Goal: Task Accomplishment & Management: Manage account settings

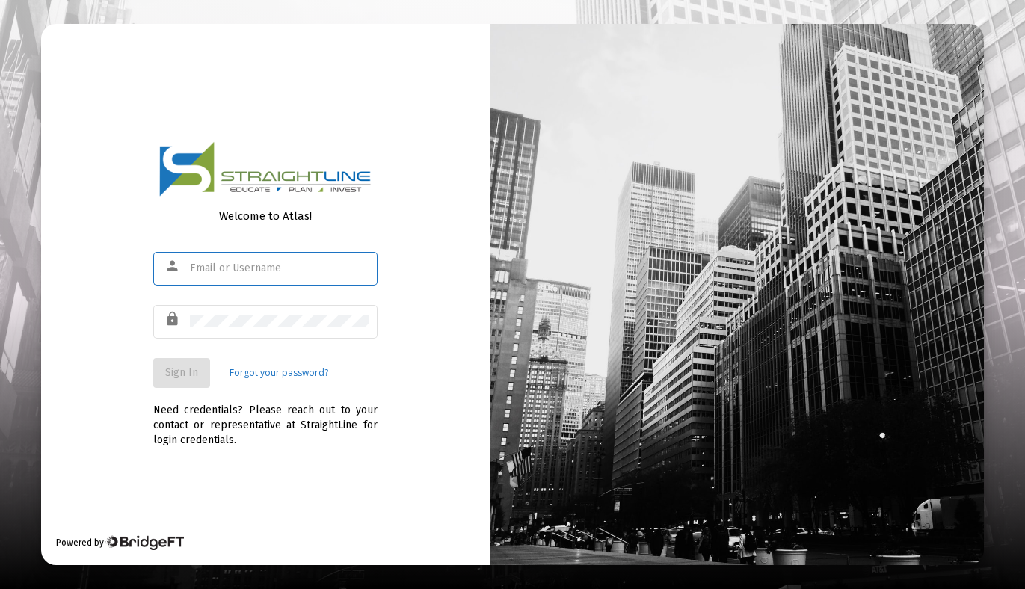
click at [191, 269] on input "text" at bounding box center [279, 268] width 179 height 12
type input "[PERSON_NAME][EMAIL_ADDRESS][PERSON_NAME][DOMAIN_NAME]"
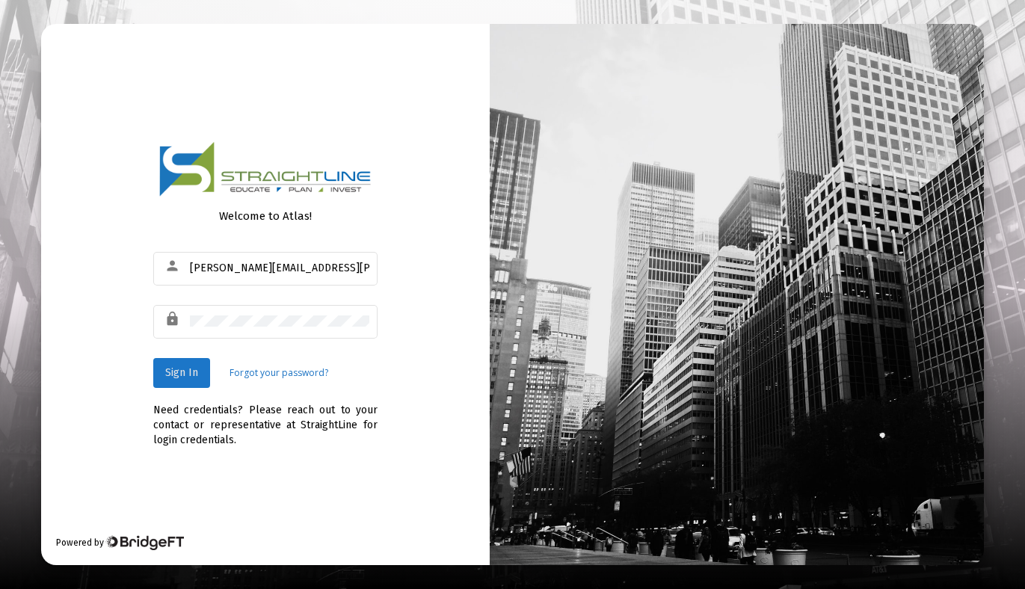
click at [183, 374] on span "Sign In" at bounding box center [181, 372] width 33 height 13
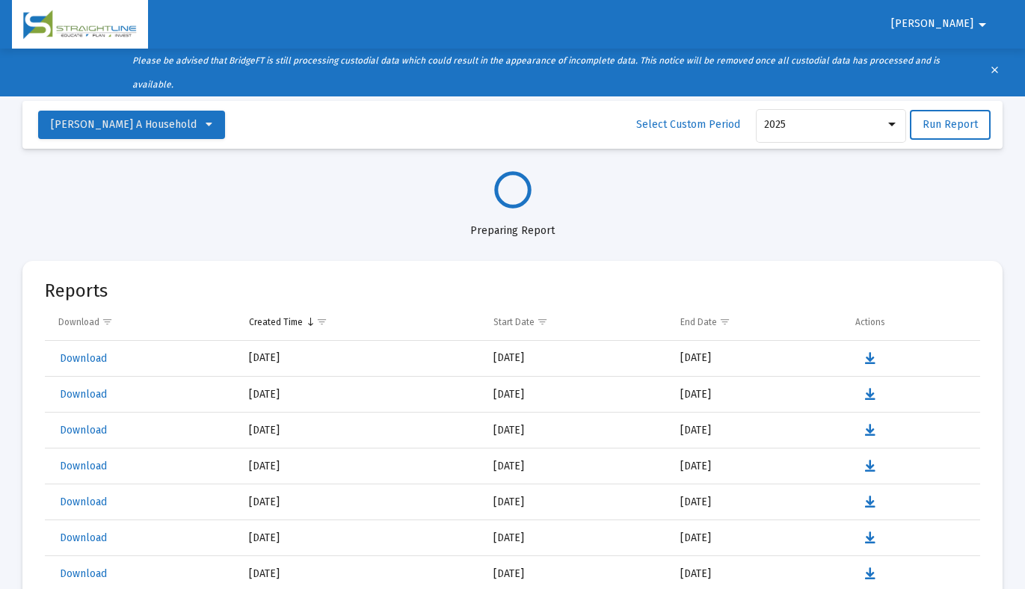
select select "View all"
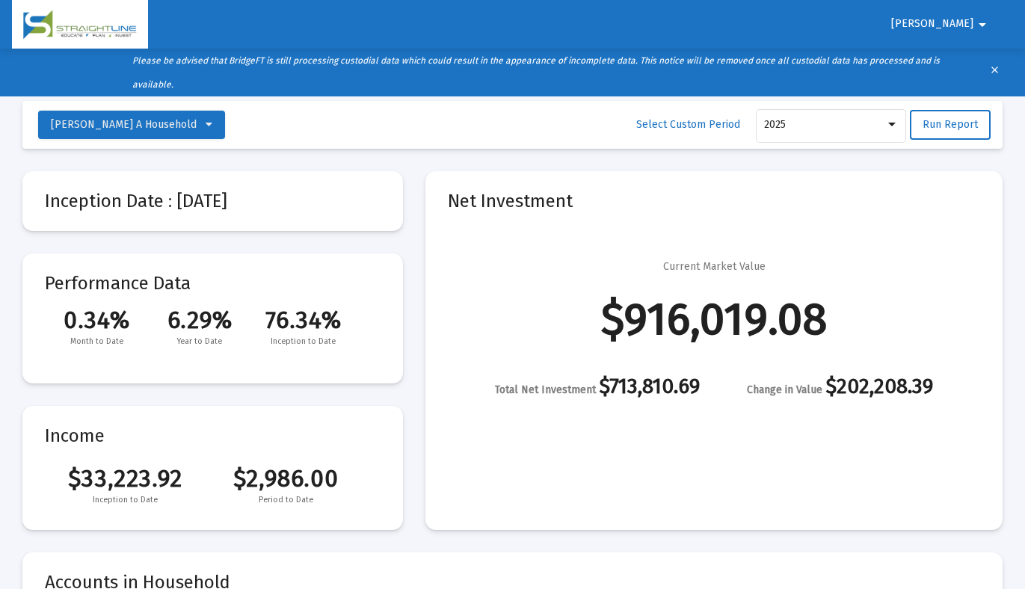
click at [981, 25] on mat-icon "arrow_drop_down" at bounding box center [982, 25] width 18 height 30
click at [976, 61] on button "Logout" at bounding box center [974, 64] width 84 height 36
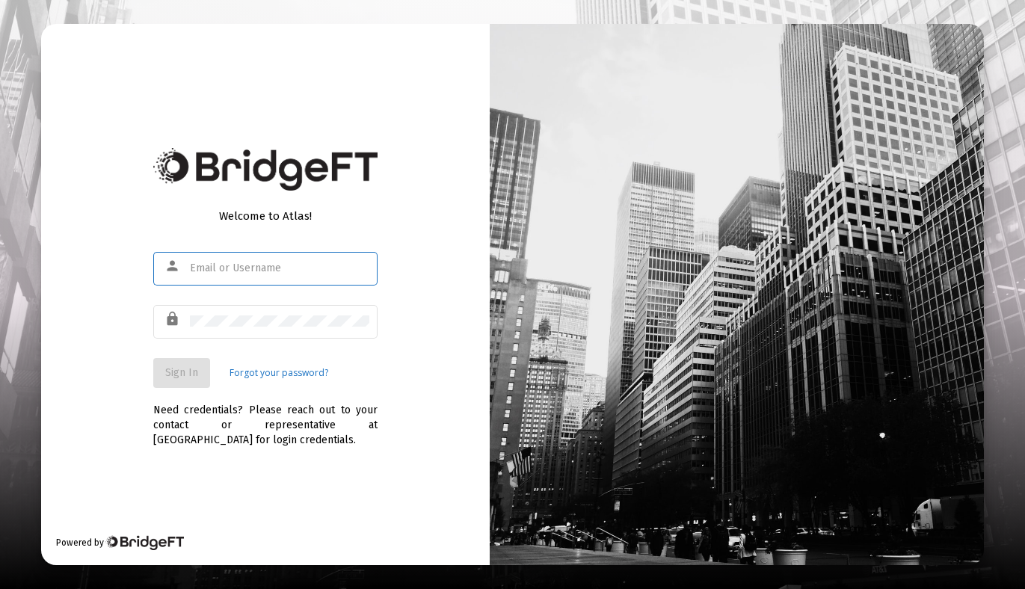
click at [194, 266] on input "text" at bounding box center [279, 268] width 179 height 12
type input "[EMAIL_ADDRESS][DOMAIN_NAME]"
click at [188, 373] on span "Sign In" at bounding box center [181, 372] width 33 height 13
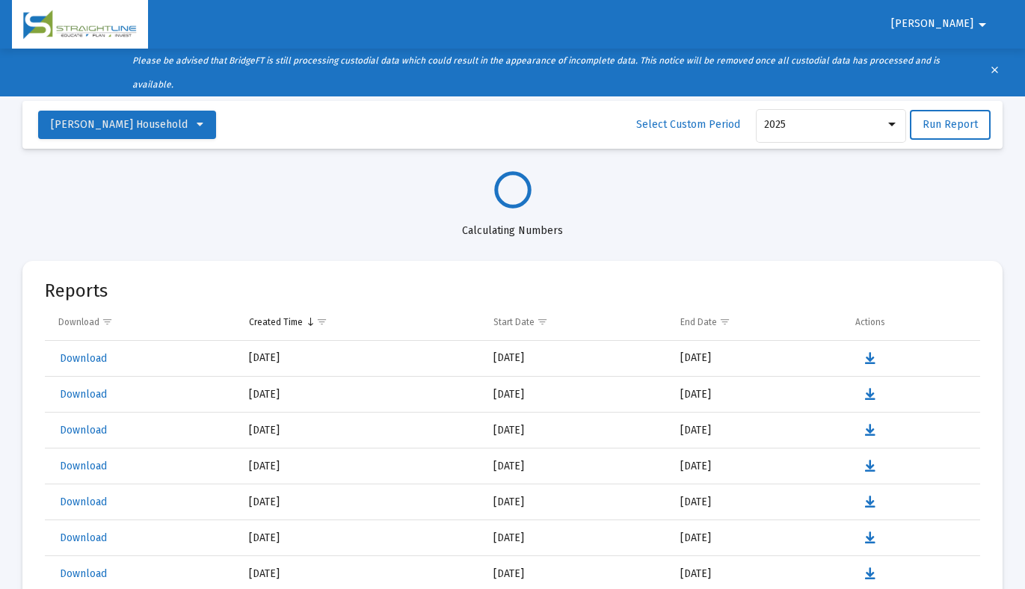
select select "View all"
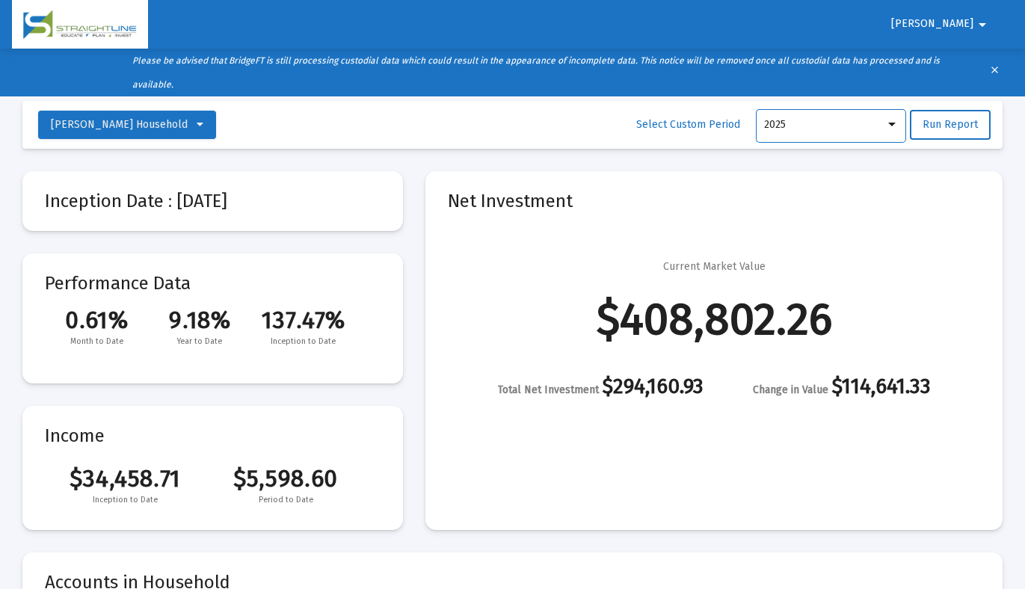
click at [892, 122] on div at bounding box center [891, 125] width 13 height 12
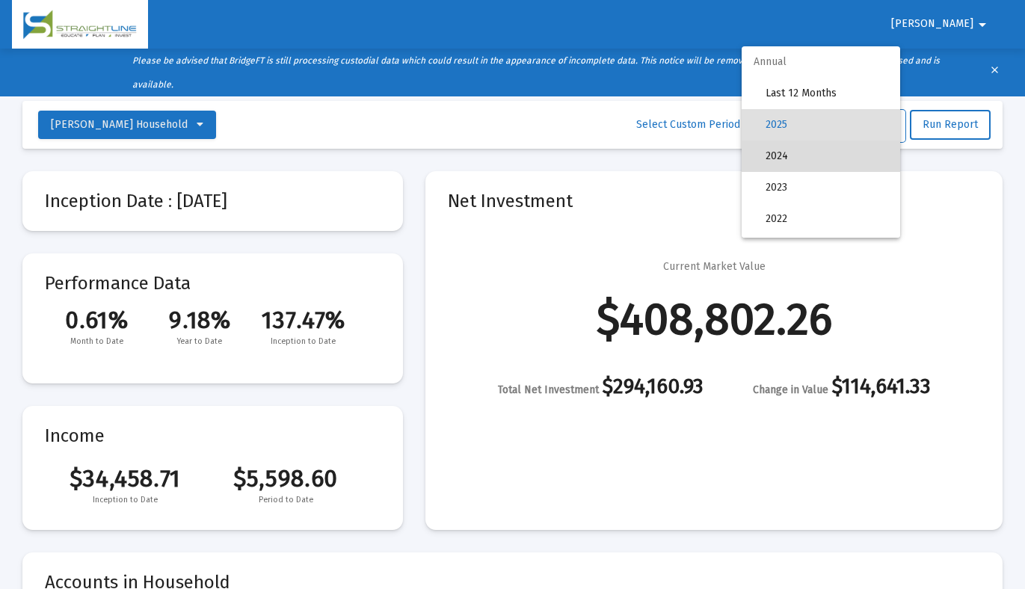
click at [847, 158] on span "2024" at bounding box center [826, 155] width 123 height 31
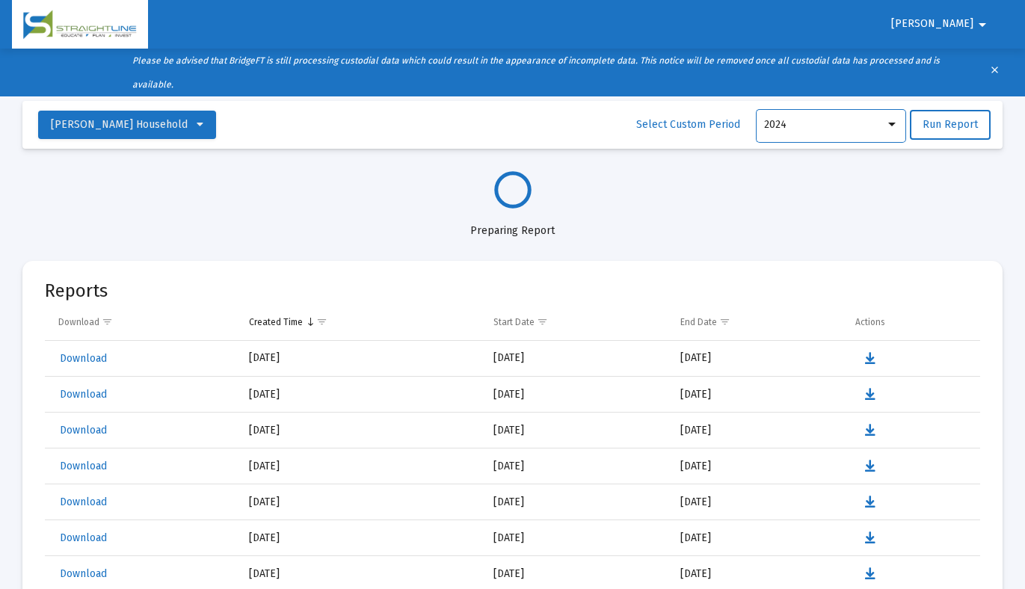
select select "View 1 year"
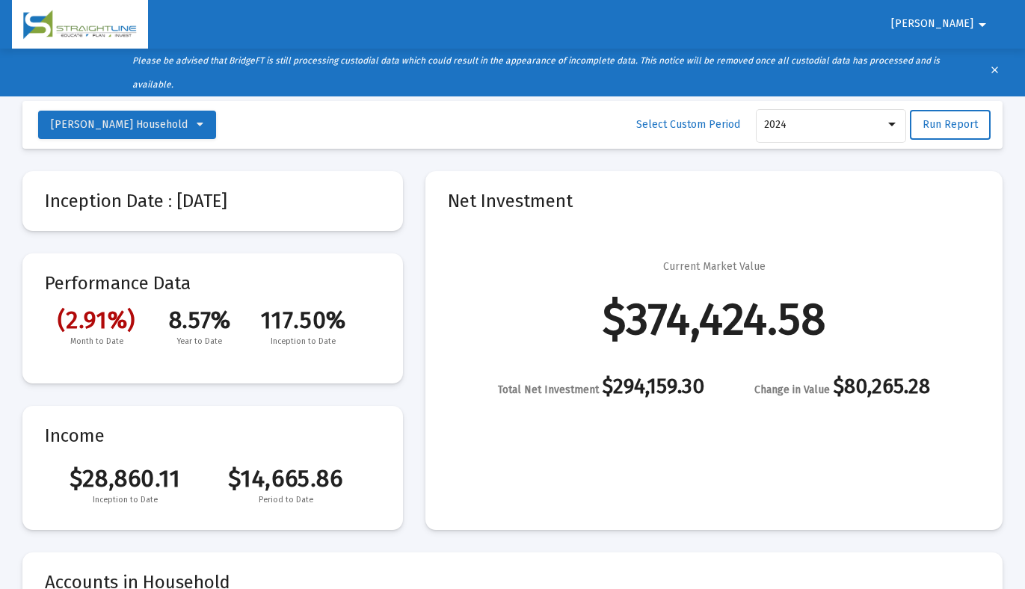
click at [975, 19] on mat-icon "arrow_drop_down" at bounding box center [982, 25] width 18 height 30
click at [977, 58] on button "Logout" at bounding box center [976, 64] width 84 height 36
